Goal: Find specific page/section: Find specific page/section

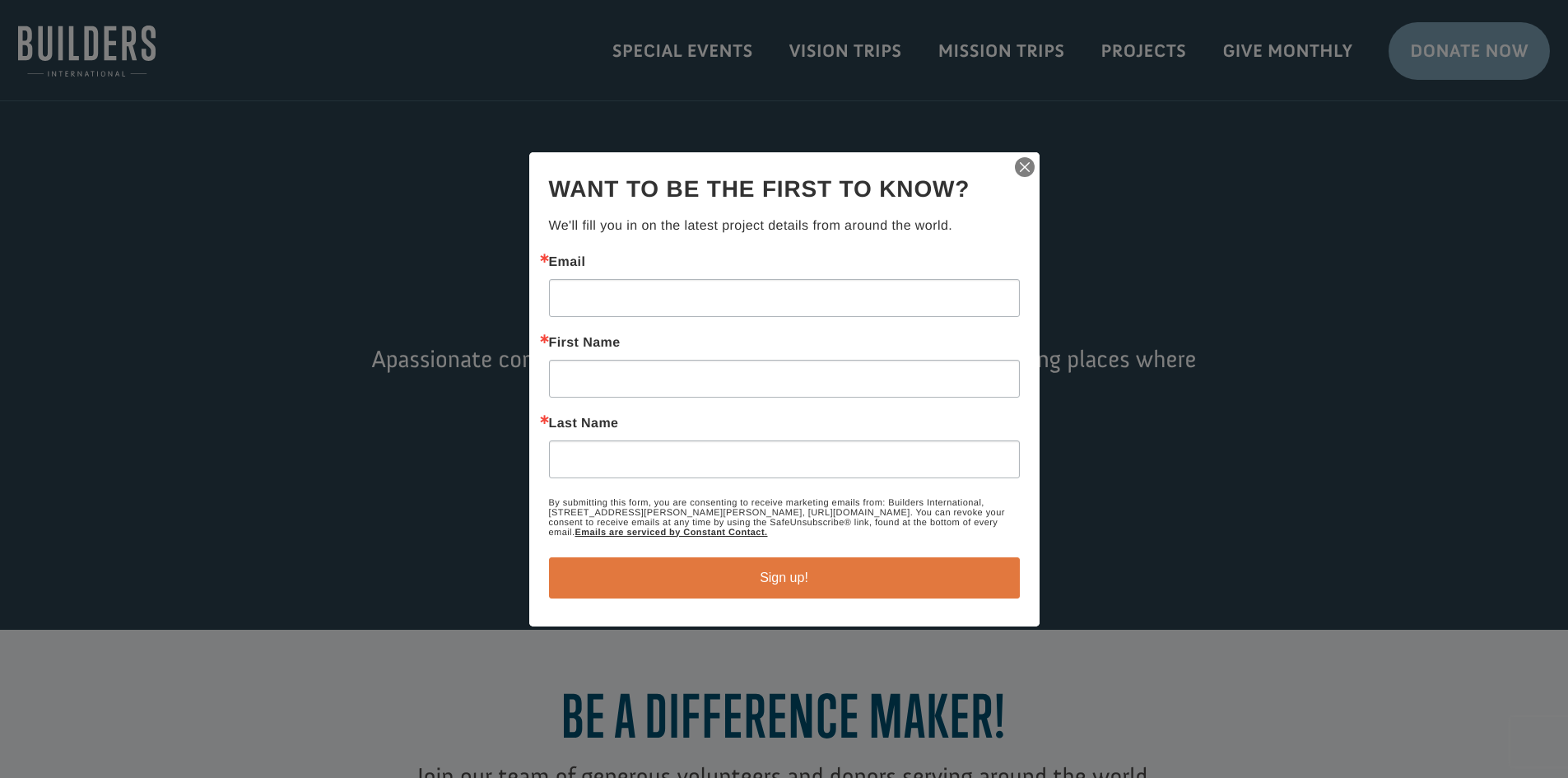
click at [1023, 168] on img "button" at bounding box center [1025, 167] width 23 height 23
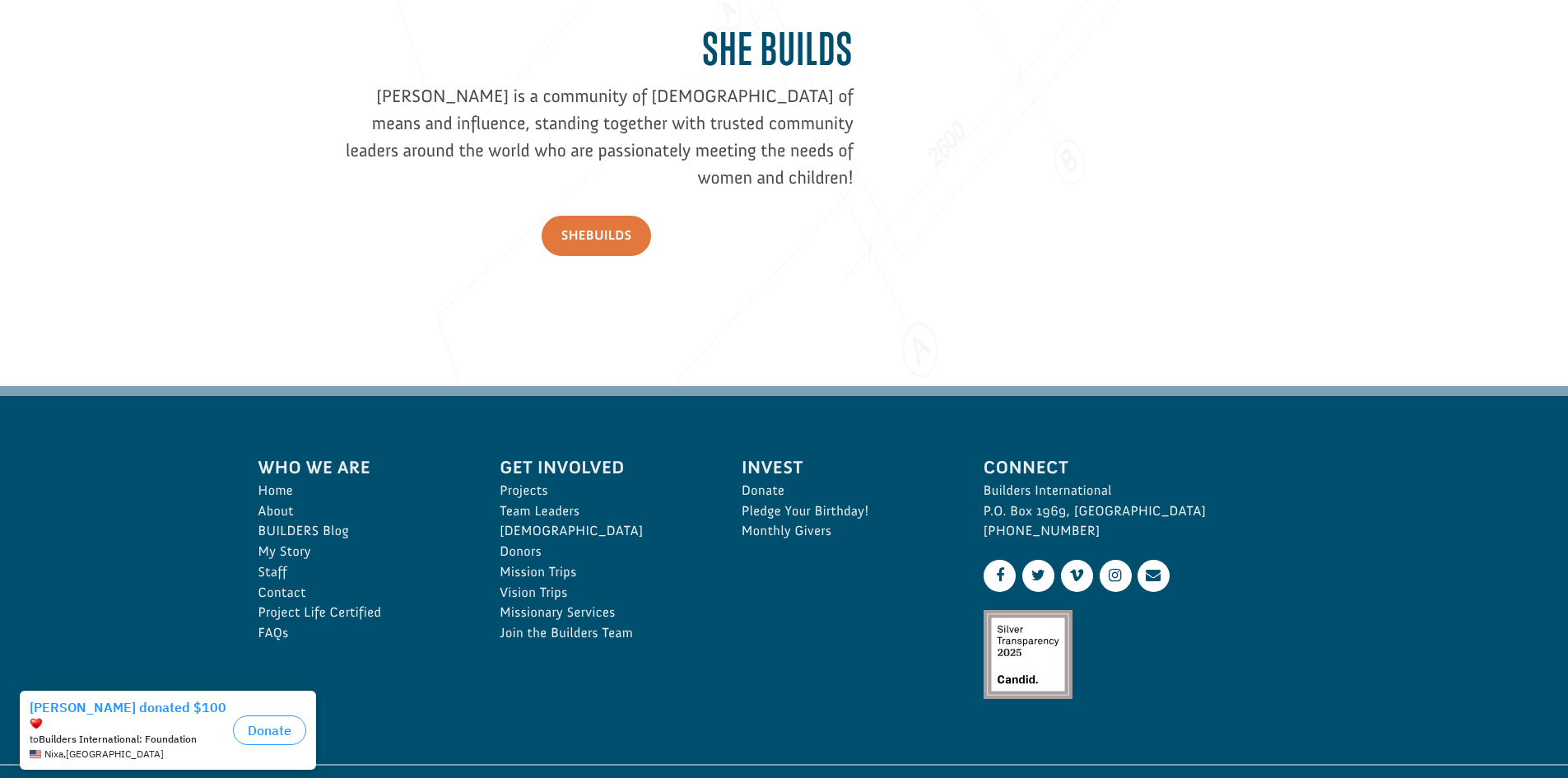
scroll to position [2444, 0]
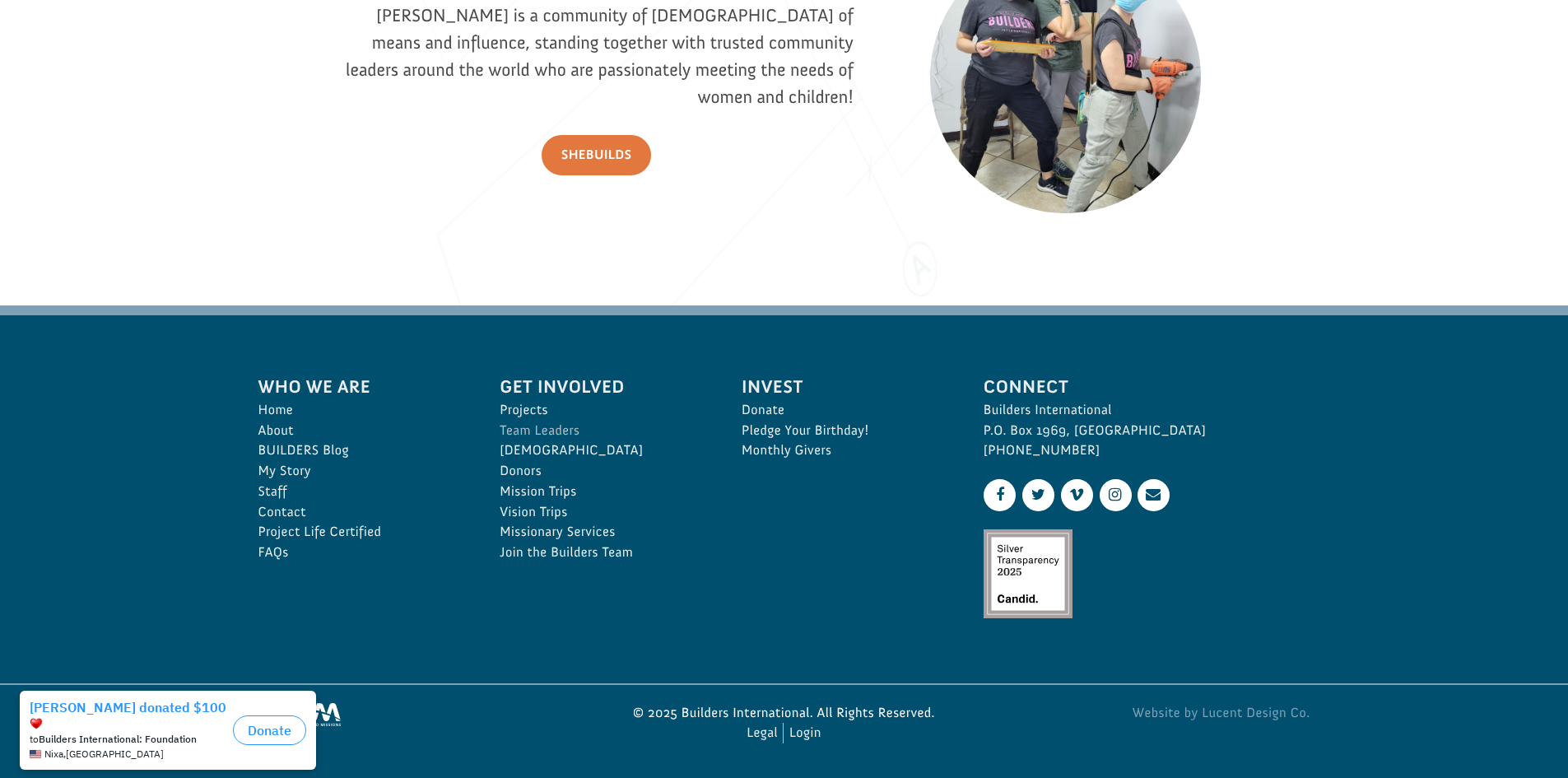
click at [543, 426] on link "Team Leaders" at bounding box center [602, 431] width 206 height 20
